Goal: Information Seeking & Learning: Learn about a topic

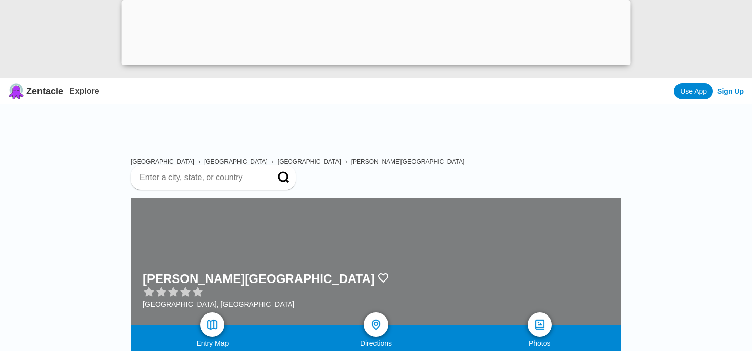
click at [263, 174] on input at bounding box center [201, 177] width 125 height 10
type input "[GEOGRAPHIC_DATA]"
click at [278, 165] on span "[GEOGRAPHIC_DATA]" at bounding box center [309, 161] width 63 height 7
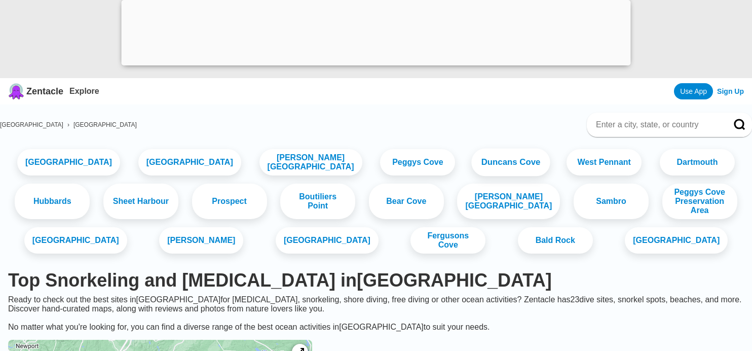
click at [472, 159] on link "Duncans Cove" at bounding box center [511, 162] width 79 height 28
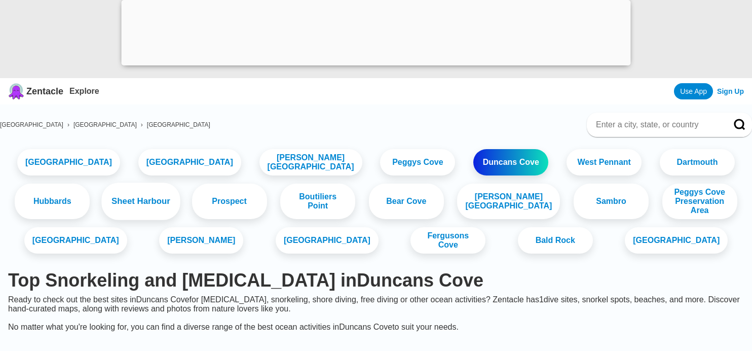
click at [101, 198] on link "Sheet Harbour" at bounding box center [140, 200] width 79 height 37
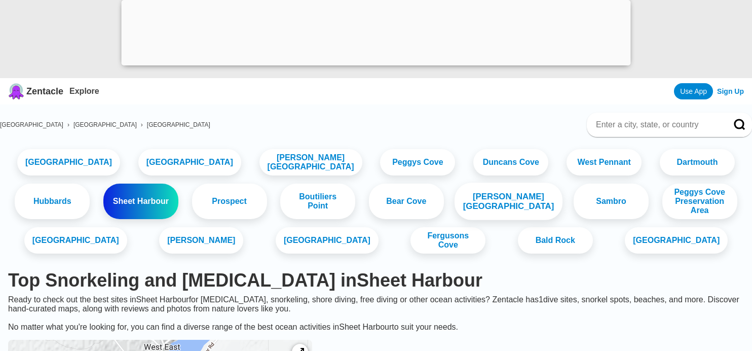
click at [455, 196] on link "[PERSON_NAME][GEOGRAPHIC_DATA]" at bounding box center [509, 200] width 108 height 37
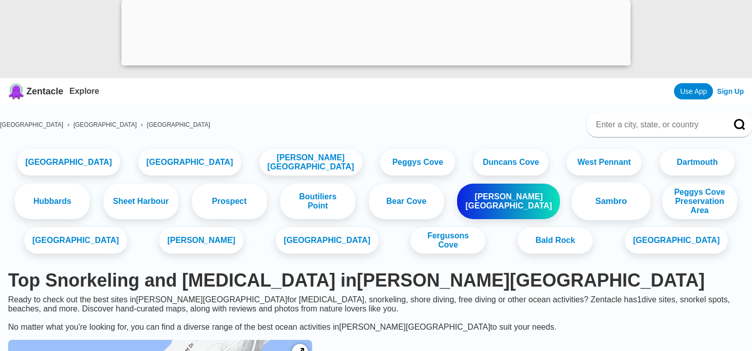
click at [572, 200] on link "Sambro" at bounding box center [611, 200] width 79 height 37
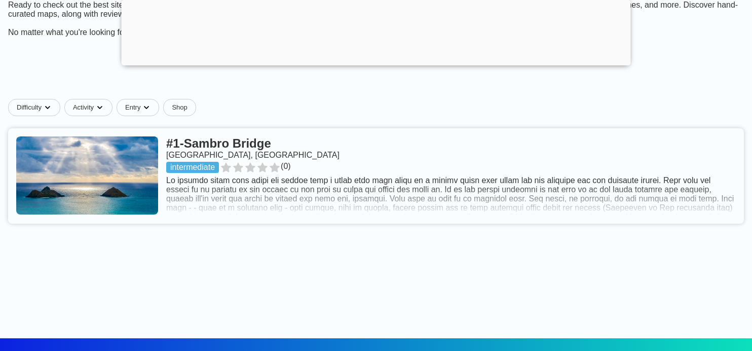
scroll to position [310, 0]
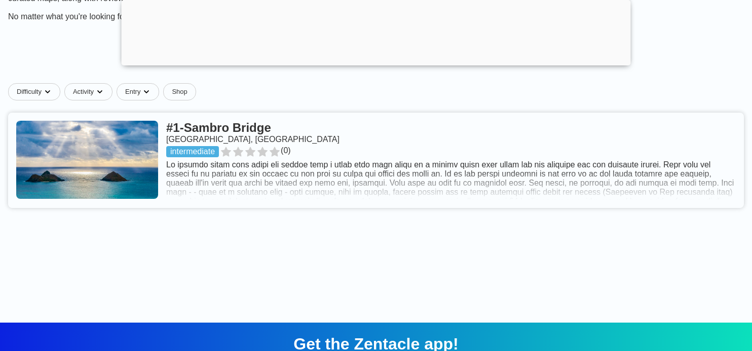
click at [229, 133] on link at bounding box center [376, 159] width 736 height 95
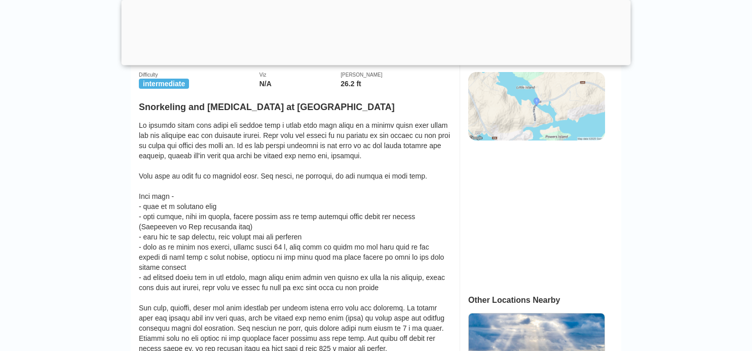
scroll to position [310, 0]
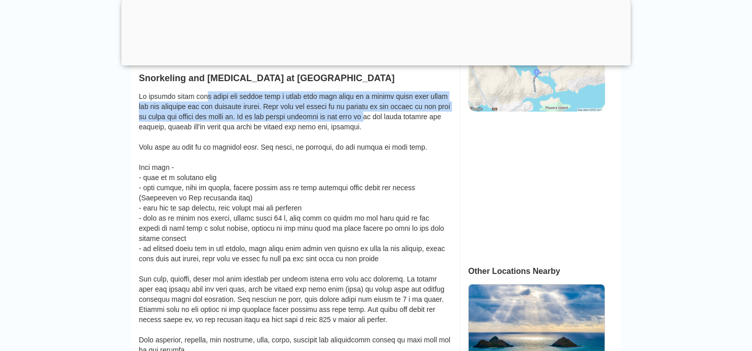
drag, startPoint x: 201, startPoint y: 100, endPoint x: 337, endPoint y: 117, distance: 137.3
click at [337, 117] on div at bounding box center [295, 293] width 313 height 405
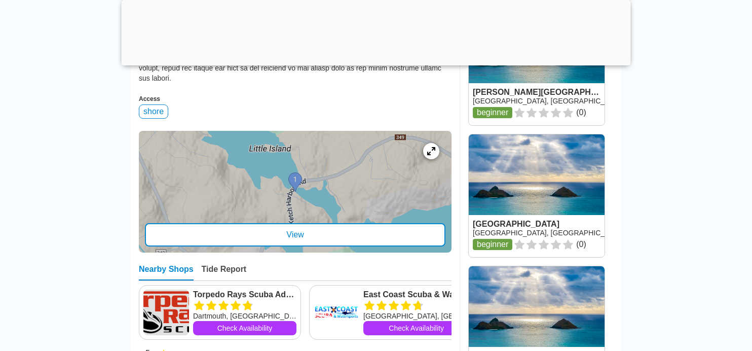
scroll to position [775, 0]
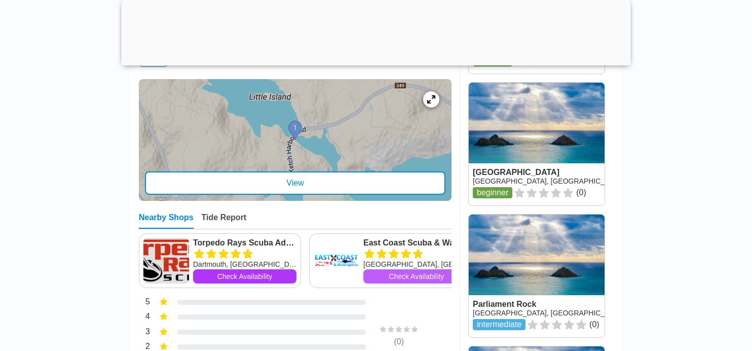
click at [397, 269] on link "Check Availability" at bounding box center [416, 276] width 106 height 14
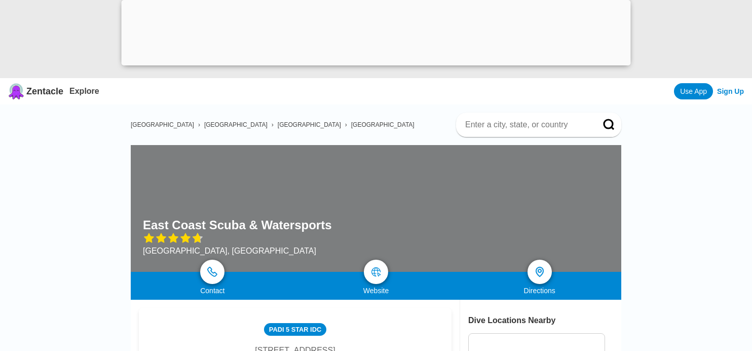
scroll to position [155, 0]
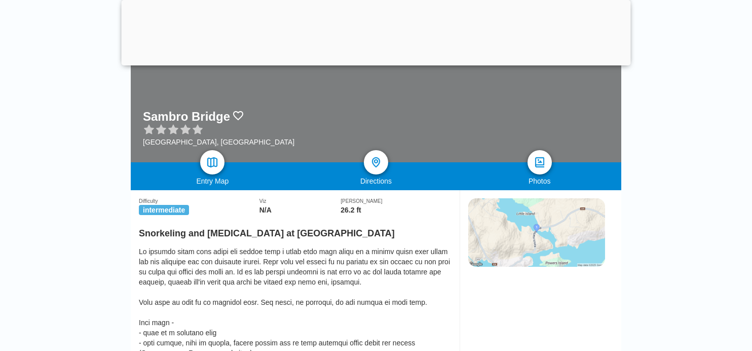
scroll to position [775, 0]
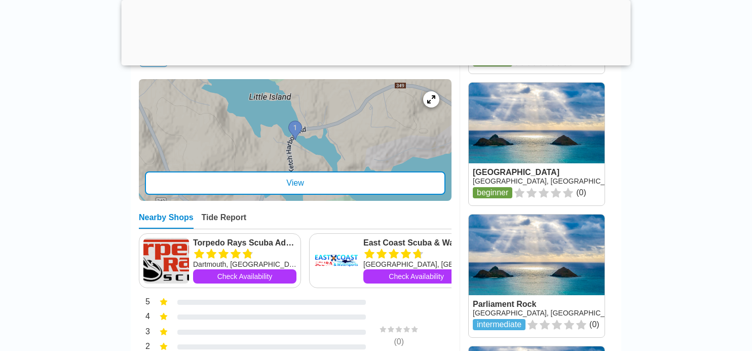
click at [217, 251] on icon at bounding box center [211, 254] width 12 height 12
click at [273, 273] on link "Check Availability" at bounding box center [244, 276] width 103 height 14
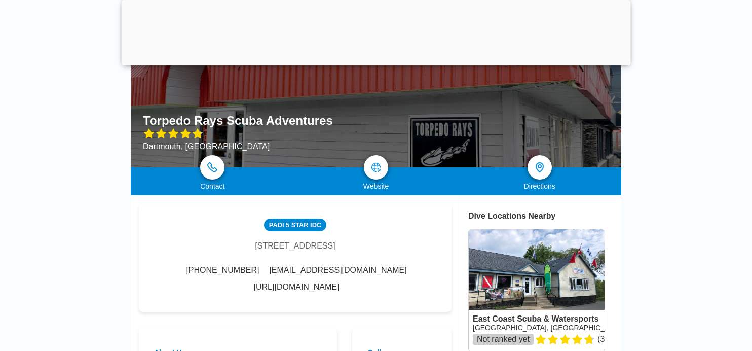
scroll to position [103, 0]
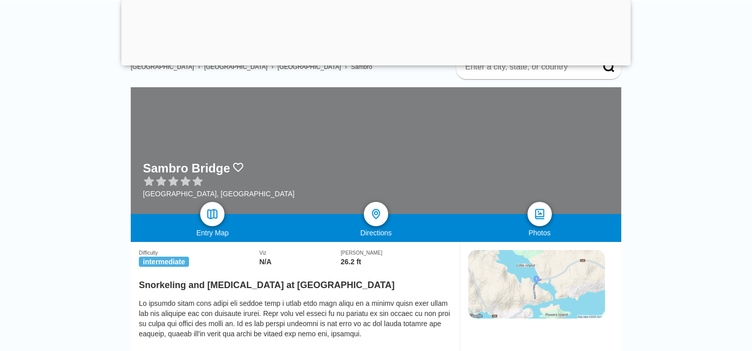
scroll to position [775, 0]
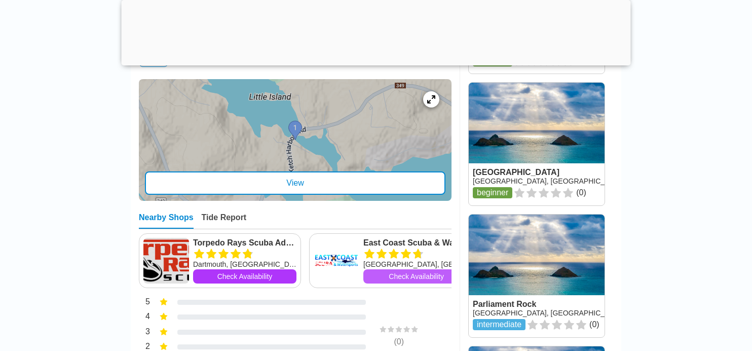
click at [385, 273] on link "Check Availability" at bounding box center [416, 276] width 106 height 14
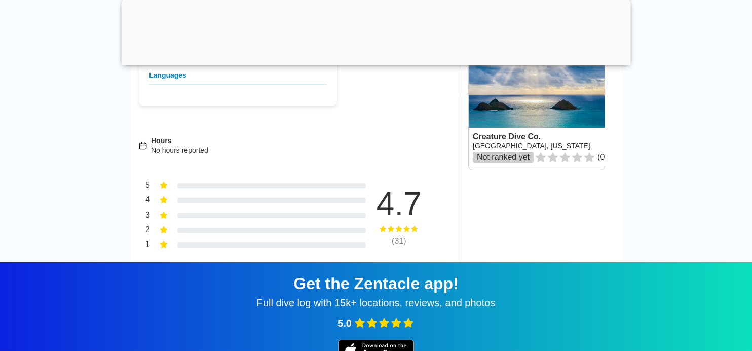
scroll to position [1551, 0]
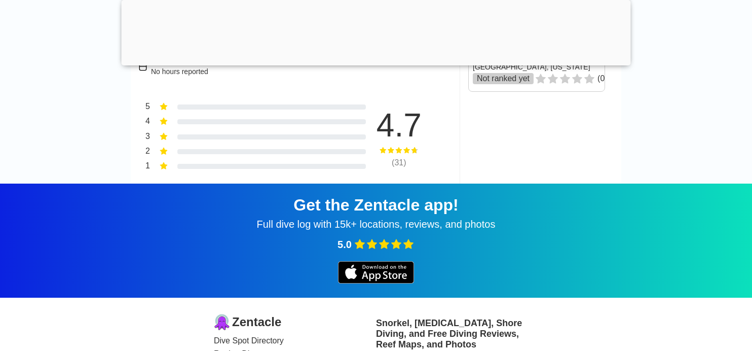
click at [401, 167] on div "( 31 )" at bounding box center [399, 162] width 76 height 9
click at [408, 153] on icon at bounding box center [406, 150] width 7 height 6
click at [399, 167] on div "( 31 )" at bounding box center [399, 162] width 76 height 9
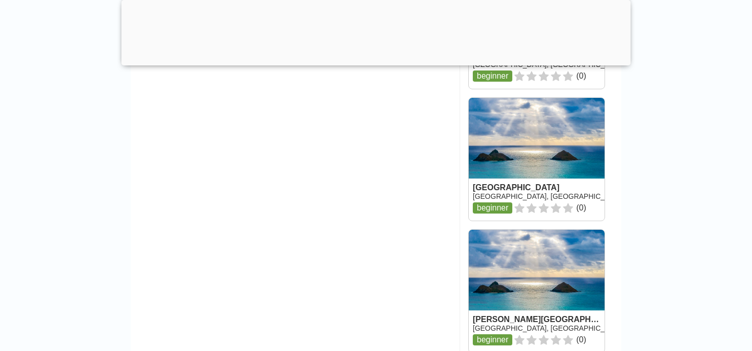
scroll to position [775, 0]
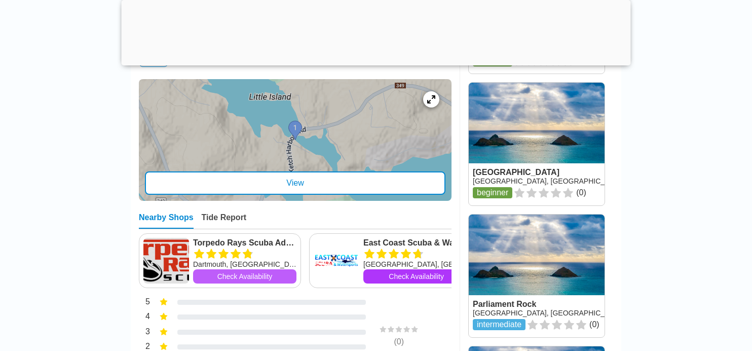
click at [253, 270] on link "Check Availability" at bounding box center [244, 276] width 103 height 14
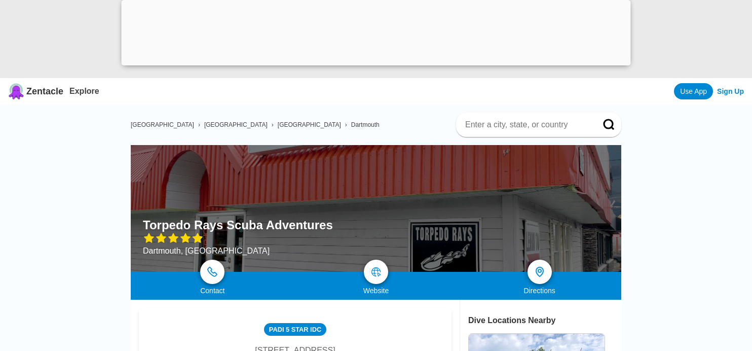
click at [204, 127] on span "[GEOGRAPHIC_DATA]" at bounding box center [235, 124] width 63 height 7
